Goal: Check status: Check status

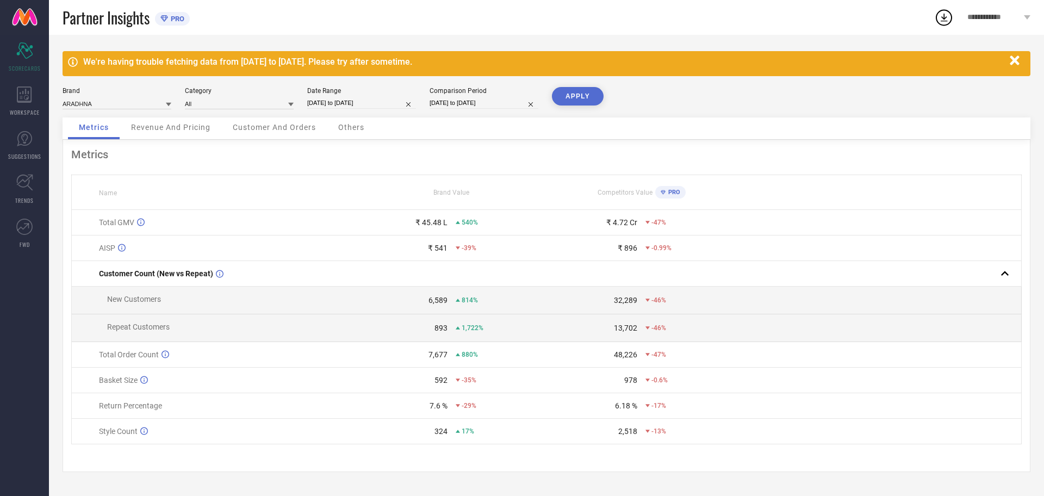
click at [359, 107] on input "[DATE] to [DATE]" at bounding box center [361, 102] width 109 height 11
select select "8"
select select "2025"
select select "9"
select select "2025"
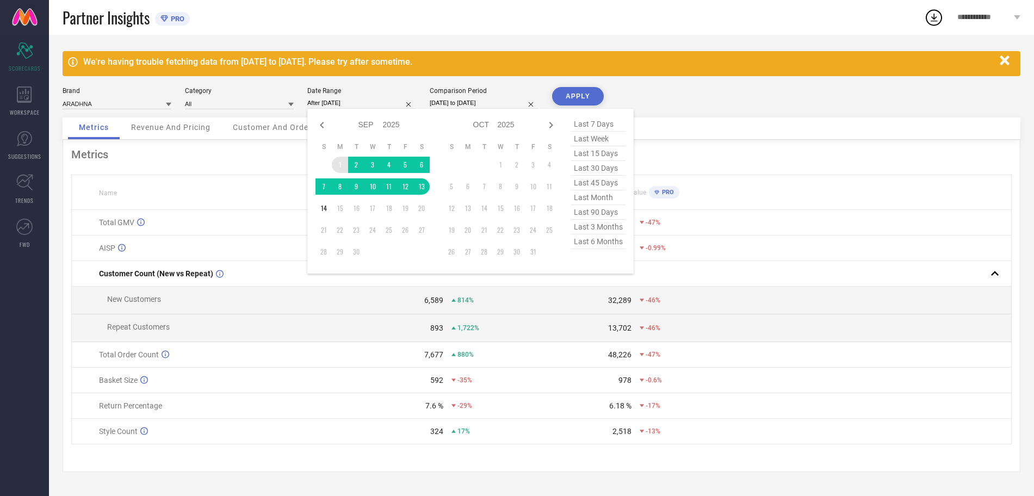
click at [343, 161] on td "1" at bounding box center [340, 165] width 16 height 16
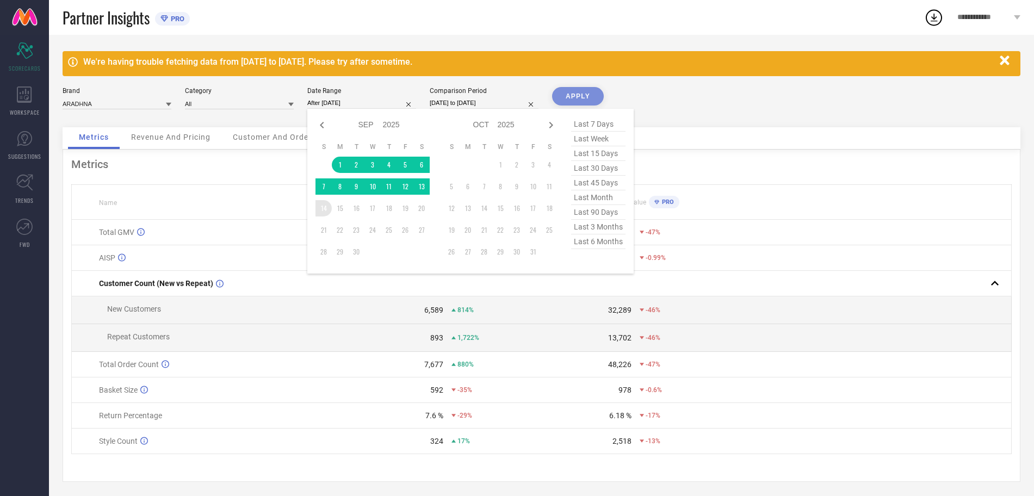
type input "[DATE] to [DATE]"
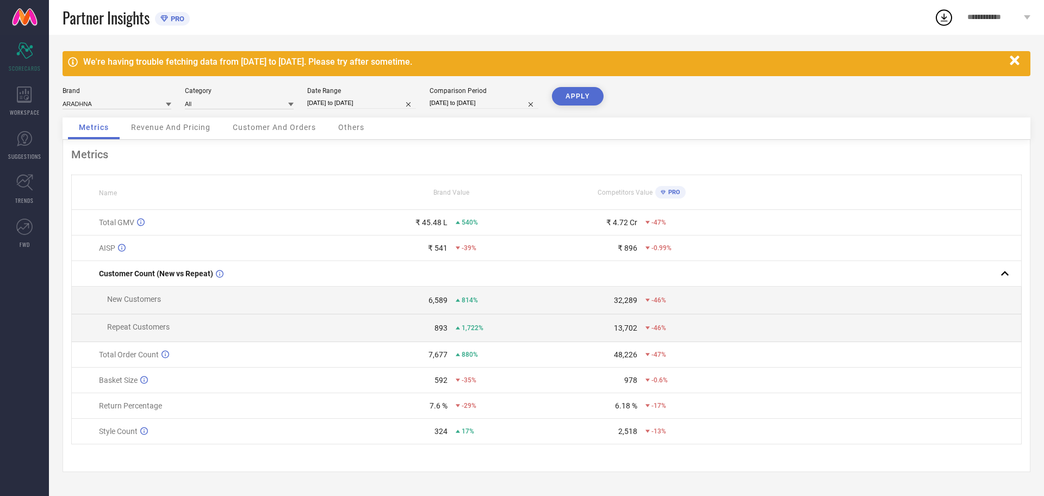
click at [569, 97] on button "APPLY" at bounding box center [578, 96] width 52 height 18
